Goal: Information Seeking & Learning: Learn about a topic

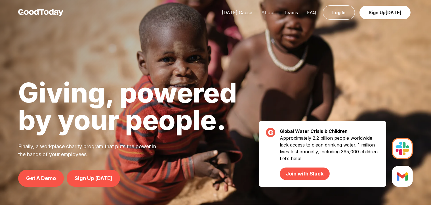
click at [268, 13] on link "About" at bounding box center [268, 13] width 22 height 6
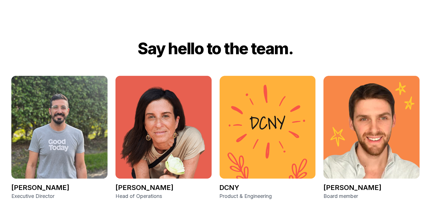
scroll to position [756, 0]
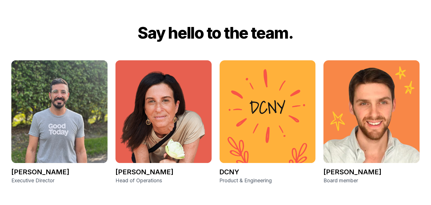
click at [152, 105] on img at bounding box center [163, 111] width 96 height 103
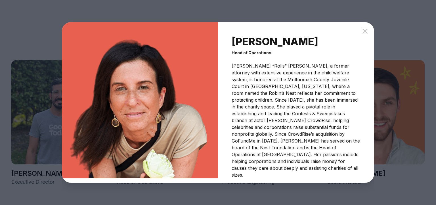
click at [366, 33] on icon at bounding box center [364, 31] width 7 height 7
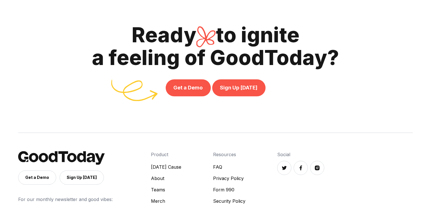
scroll to position [1307, 0]
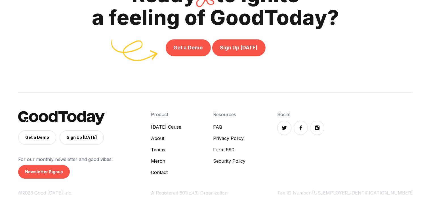
click at [181, 173] on link "Contact" at bounding box center [166, 172] width 30 height 7
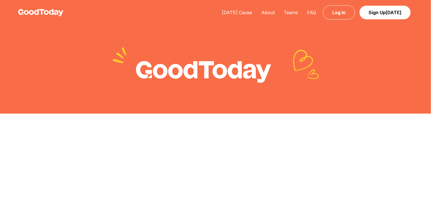
scroll to position [195, 0]
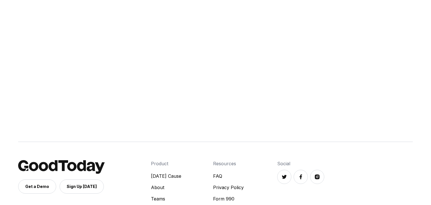
click at [181, 187] on link "About" at bounding box center [166, 187] width 30 height 7
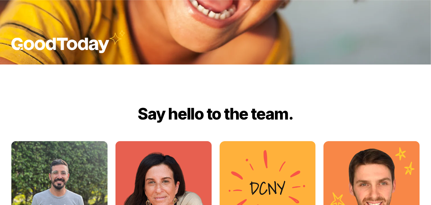
scroll to position [780, 0]
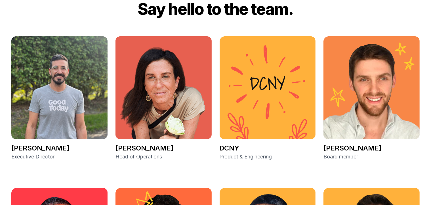
click at [171, 56] on img at bounding box center [163, 87] width 96 height 103
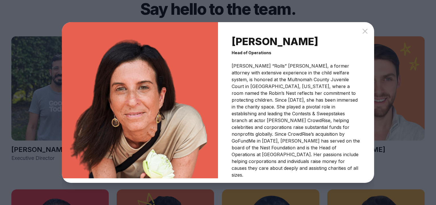
click at [365, 33] on icon at bounding box center [364, 31] width 7 height 7
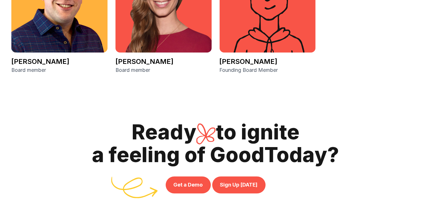
scroll to position [1307, 0]
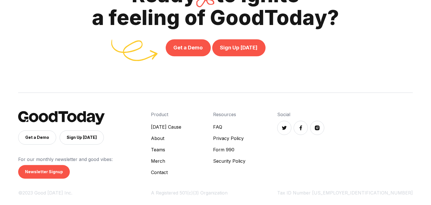
click at [181, 150] on link "Teams" at bounding box center [166, 149] width 30 height 7
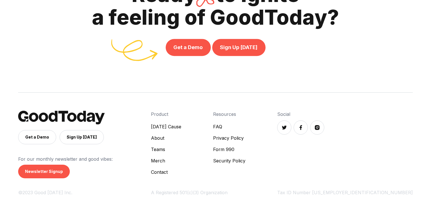
scroll to position [1819, 0]
click at [245, 137] on link "Privacy Policy" at bounding box center [229, 137] width 32 height 7
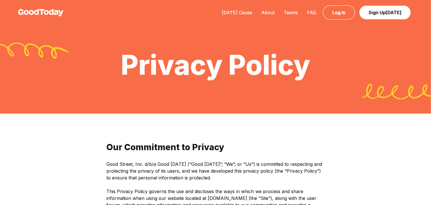
click at [313, 16] on div "[DATE] Cause About Teams FAQ Log In Sign Up [DATE]" at bounding box center [315, 12] width 196 height 7
click at [311, 14] on link "FAQ" at bounding box center [311, 13] width 18 height 6
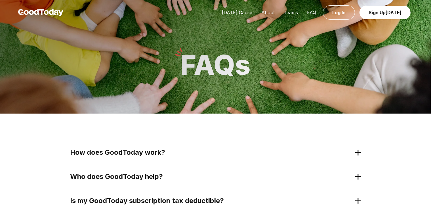
click at [134, 155] on h2 "How does GoodToday work?" at bounding box center [210, 152] width 281 height 9
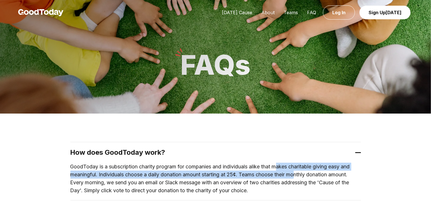
drag, startPoint x: 280, startPoint y: 166, endPoint x: 306, endPoint y: 173, distance: 27.3
click at [301, 173] on p "GoodToday is a subscription charity program for companies and individuals alike…" at bounding box center [215, 179] width 291 height 32
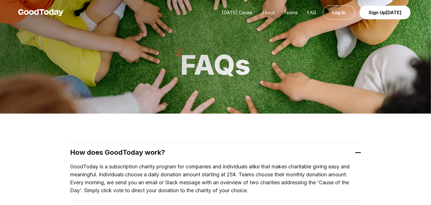
drag, startPoint x: 306, startPoint y: 173, endPoint x: 315, endPoint y: 174, distance: 8.6
click at [307, 173] on p "GoodToday is a subscription charity program for companies and individuals alike…" at bounding box center [215, 179] width 291 height 32
click at [303, 184] on p "GoodToday is a subscription charity program for companies and individuals alike…" at bounding box center [215, 179] width 291 height 32
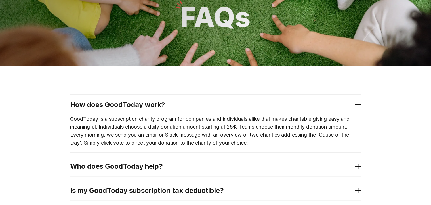
scroll to position [102, 0]
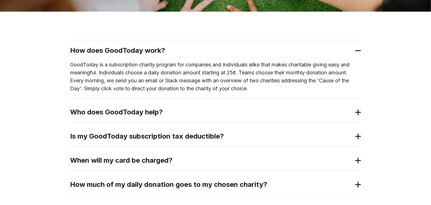
click at [230, 108] on h2 "Who does GoodToday help?" at bounding box center [210, 112] width 281 height 9
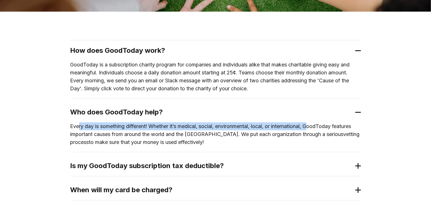
drag, startPoint x: 78, startPoint y: 126, endPoint x: 319, endPoint y: 129, distance: 240.9
click at [317, 129] on p "Every day is something different! Whether it’s medical, social, environmental, …" at bounding box center [215, 134] width 291 height 24
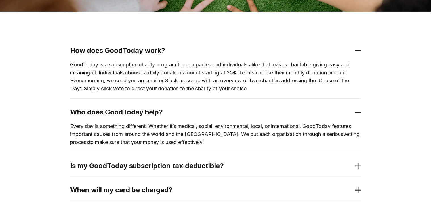
click at [325, 129] on p "Every day is something different! Whether it’s medical, social, environmental, …" at bounding box center [215, 134] width 291 height 24
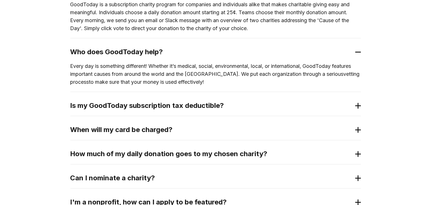
scroll to position [166, 0]
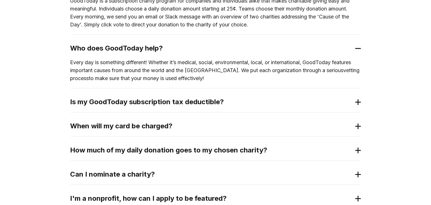
click at [216, 97] on h2 "Is my GoodToday subscription tax deductible?" at bounding box center [210, 101] width 281 height 9
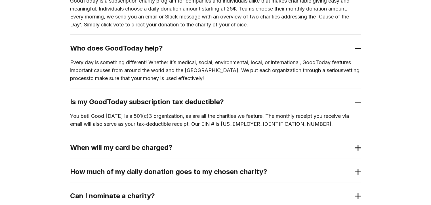
click at [124, 149] on h2 "When will my card be charged?" at bounding box center [210, 147] width 281 height 9
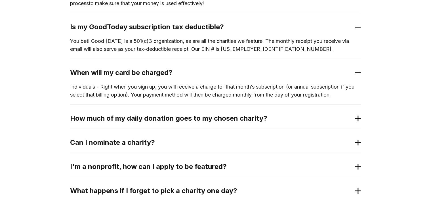
scroll to position [242, 0]
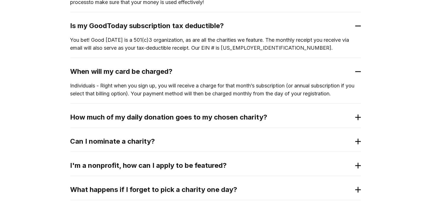
click at [158, 113] on h2 "How much of my daily donation goes to my chosen charity?" at bounding box center [210, 117] width 281 height 9
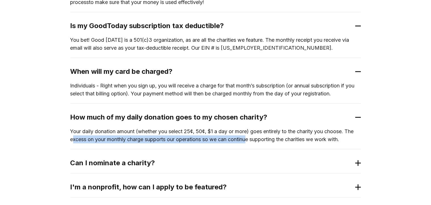
drag, startPoint x: 72, startPoint y: 139, endPoint x: 262, endPoint y: 140, distance: 190.1
click at [254, 139] on p "Your daily donation amount (whether you select 25¢, 50¢, $1 a day or more) goes…" at bounding box center [215, 135] width 291 height 16
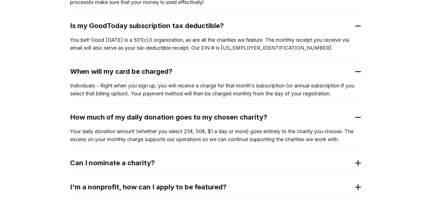
drag, startPoint x: 262, startPoint y: 140, endPoint x: 282, endPoint y: 142, distance: 19.6
click at [263, 140] on p "Your daily donation amount (whether you select 25¢, 50¢, $1 a day or more) goes…" at bounding box center [215, 135] width 291 height 16
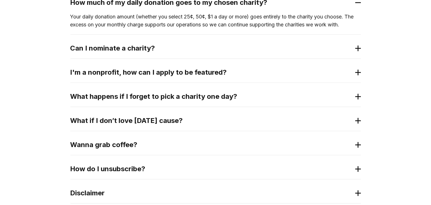
scroll to position [362, 0]
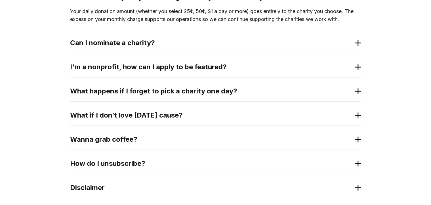
click at [248, 116] on h2 "What if I don’t love [DATE] cause?" at bounding box center [210, 115] width 281 height 9
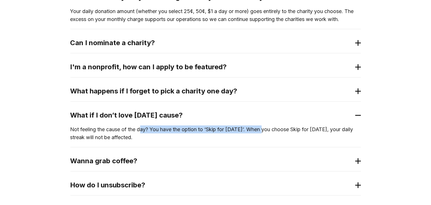
drag, startPoint x: 140, startPoint y: 131, endPoint x: 282, endPoint y: 130, distance: 141.3
click at [278, 130] on p "Not feeling the cause of the day? You have the option to ‘Skip for [DATE]’. Whe…" at bounding box center [215, 133] width 291 height 16
click at [288, 131] on p "Not feeling the cause of the day? You have the option to ‘Skip for [DATE]’. Whe…" at bounding box center [215, 133] width 291 height 16
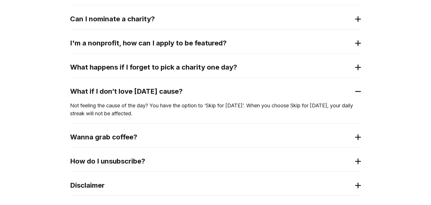
scroll to position [423, 0]
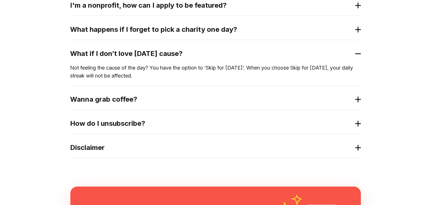
click at [313, 98] on h2 "Wanna grab coffee?" at bounding box center [210, 99] width 281 height 9
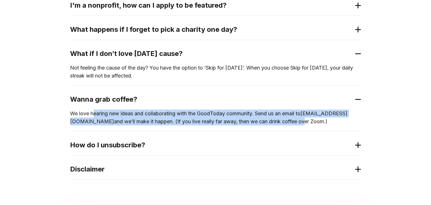
drag, startPoint x: 93, startPoint y: 115, endPoint x: 266, endPoint y: 123, distance: 173.0
click at [264, 123] on p "We love hearing new ideas and collaborating with the GoodToday community. Send …" at bounding box center [215, 118] width 291 height 16
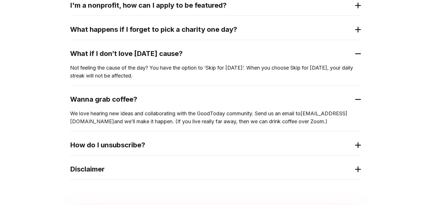
click at [267, 123] on p "We love hearing new ideas and collaborating with the GoodToday community. Send …" at bounding box center [215, 118] width 291 height 16
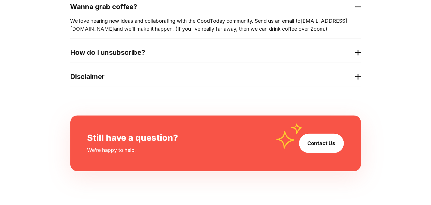
scroll to position [532, 0]
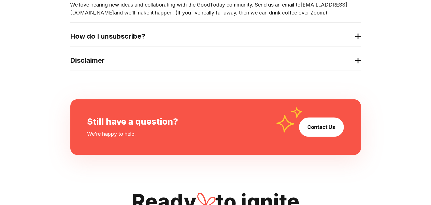
click at [343, 57] on h2 "Disclaimer" at bounding box center [210, 60] width 281 height 9
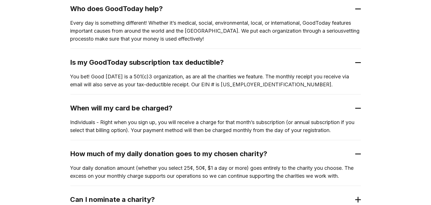
scroll to position [0, 0]
